Goal: Complete application form

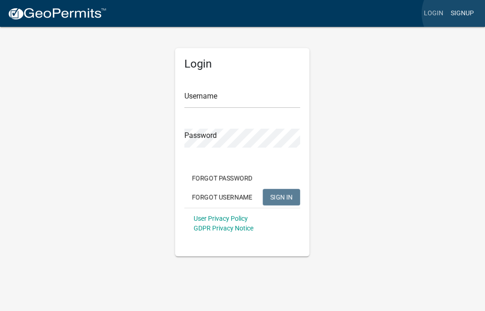
click at [459, 13] on link "Signup" at bounding box center [462, 14] width 31 height 18
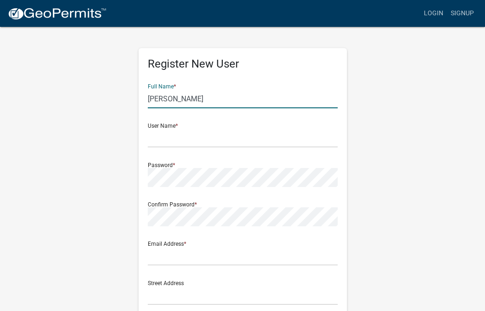
click at [189, 92] on input "[PERSON_NAME]" at bounding box center [243, 98] width 190 height 19
click at [183, 98] on input "[PERSON_NAME]" at bounding box center [243, 98] width 190 height 19
type input "[PERSON_NAME]"
click at [241, 88] on div "Full Name * [PERSON_NAME]" at bounding box center [243, 92] width 190 height 32
click at [108, 128] on div "Register New User Full Name * [PERSON_NAME] User Name * Password * Confirm Pass…" at bounding box center [242, 273] width 444 height 495
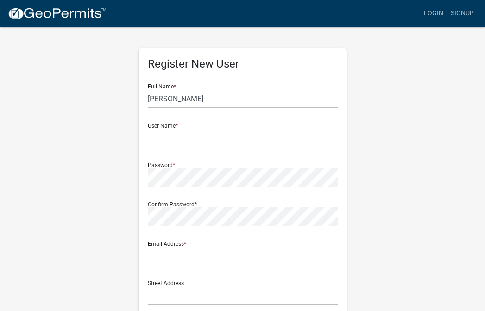
click at [108, 128] on div "Register New User Full Name * [PERSON_NAME] User Name * Password * Confirm Pass…" at bounding box center [242, 273] width 444 height 495
type input "bsfitzgerald"
click at [200, 164] on div "Password *" at bounding box center [243, 171] width 190 height 32
click at [175, 165] on div "Password *" at bounding box center [243, 171] width 190 height 32
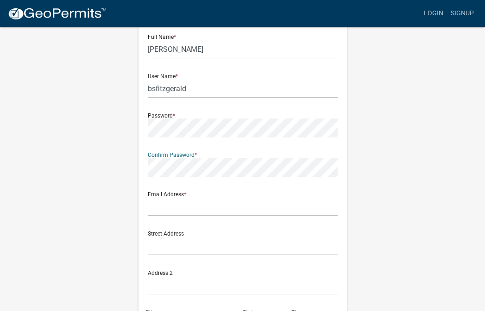
scroll to position [54, 0]
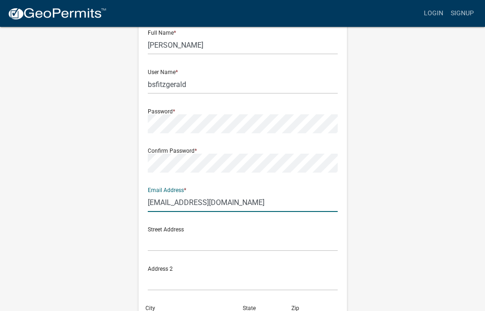
type input "bsfitzgerald@gmail.com"
click at [117, 200] on div "Register New User Full Name * Brian Fitzgerald User Name * bsfitzgerald Passwor…" at bounding box center [242, 219] width 444 height 495
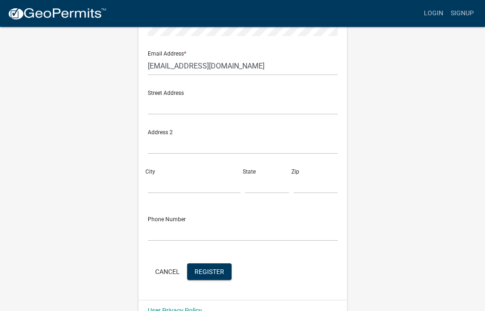
scroll to position [190, 0]
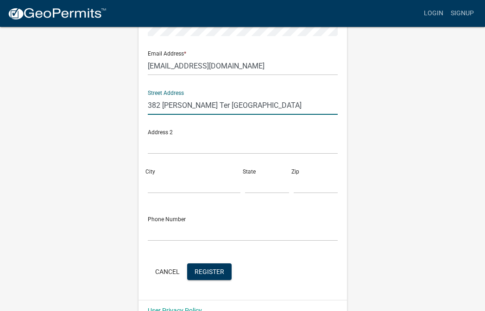
type input "382 Southerland Ter NE"
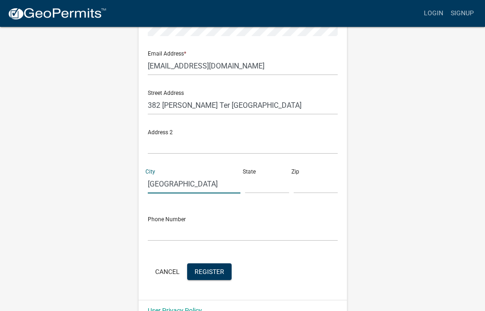
type input "Atlanta"
click at [261, 191] on input "text" at bounding box center [267, 184] width 44 height 19
type input "GA"
click at [307, 188] on input "text" at bounding box center [316, 184] width 44 height 19
type input "30307"
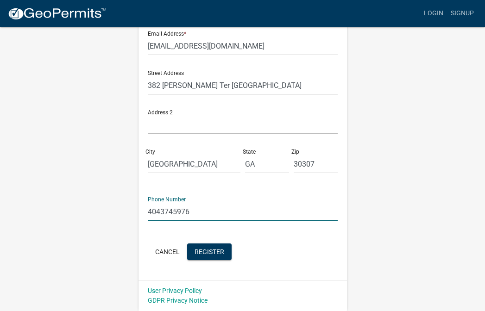
scroll to position [210, 0]
type input "4043745976"
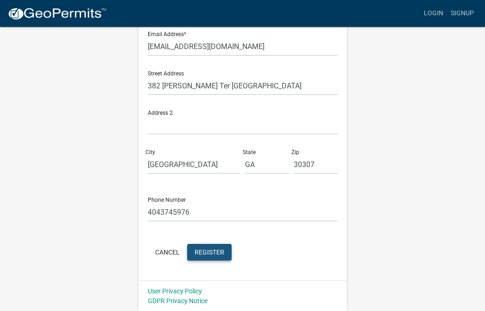
click at [202, 249] on span "Register" at bounding box center [209, 251] width 30 height 7
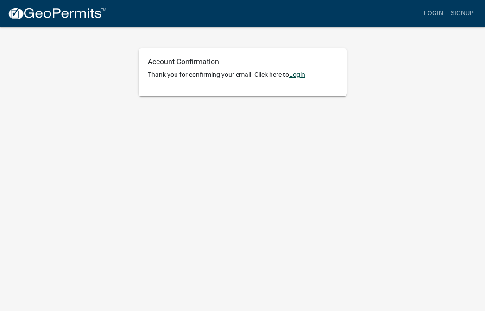
click at [303, 76] on link "Login" at bounding box center [297, 74] width 16 height 7
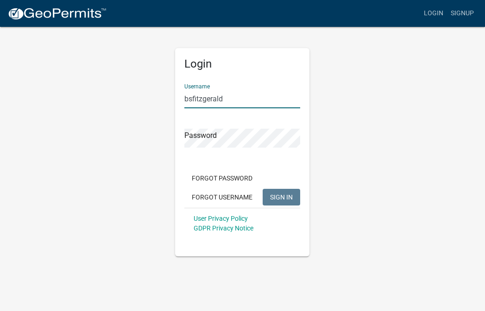
type input "bsfitzgerald"
click at [229, 127] on div "Password" at bounding box center [242, 132] width 116 height 32
click at [182, 141] on div "Login Username bsfitzgerald Password Forgot Password Forgot Username SIGN IN Us…" at bounding box center [242, 152] width 134 height 208
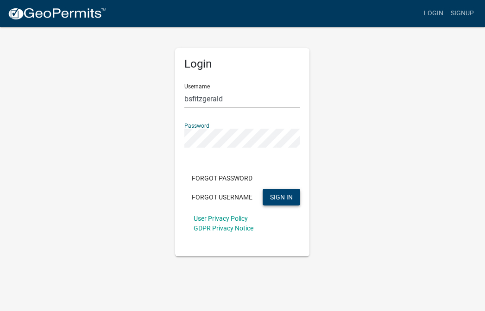
click at [281, 192] on button "SIGN IN" at bounding box center [280, 197] width 37 height 17
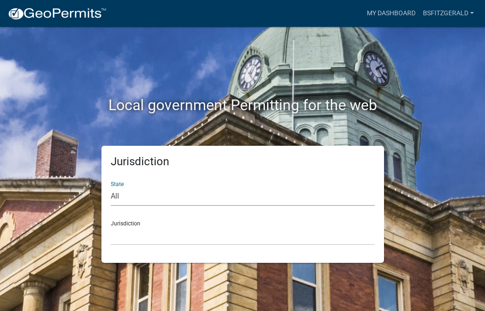
select select "[US_STATE]"
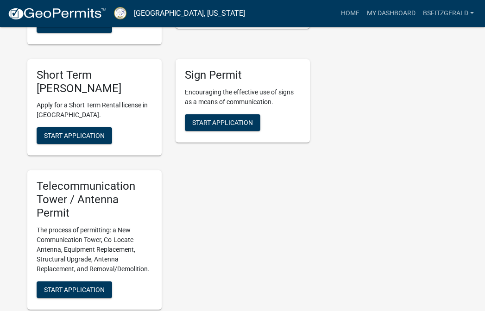
scroll to position [1053, 0]
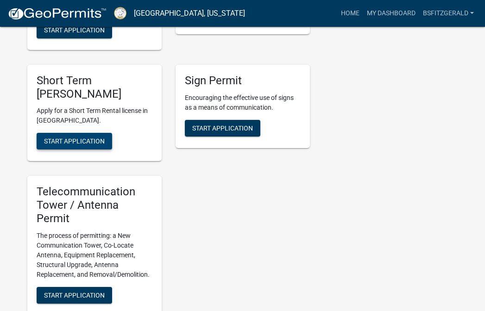
click at [76, 137] on span "Start Application" at bounding box center [74, 140] width 61 height 7
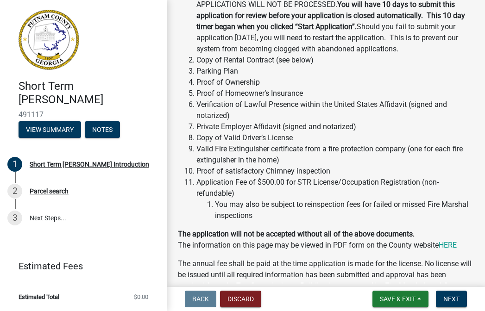
scroll to position [293, 0]
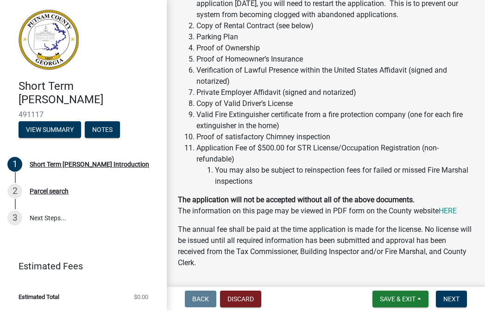
scroll to position [340, 0]
